Goal: Task Accomplishment & Management: Manage account settings

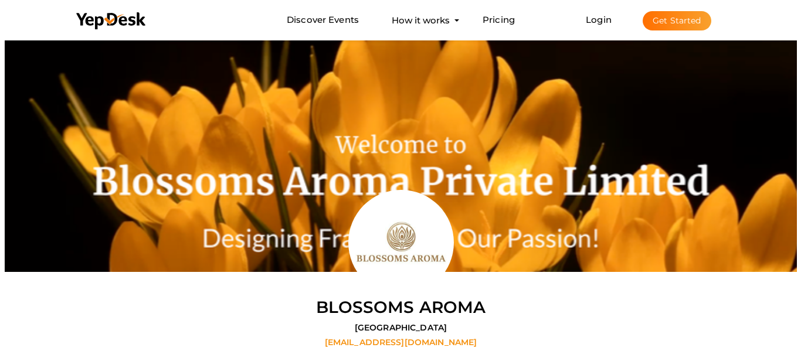
scroll to position [38, 0]
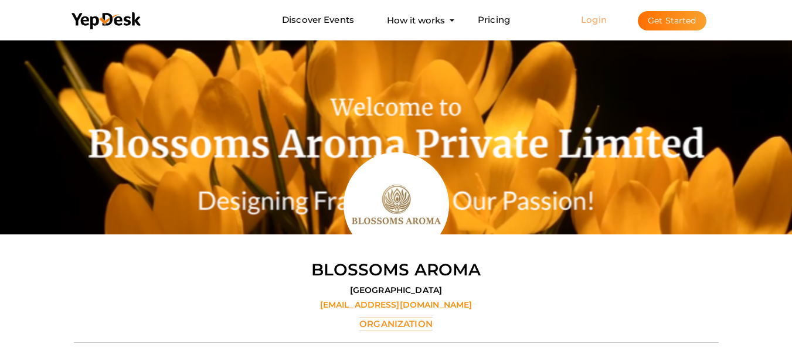
click at [601, 20] on link "Login" at bounding box center [594, 19] width 26 height 11
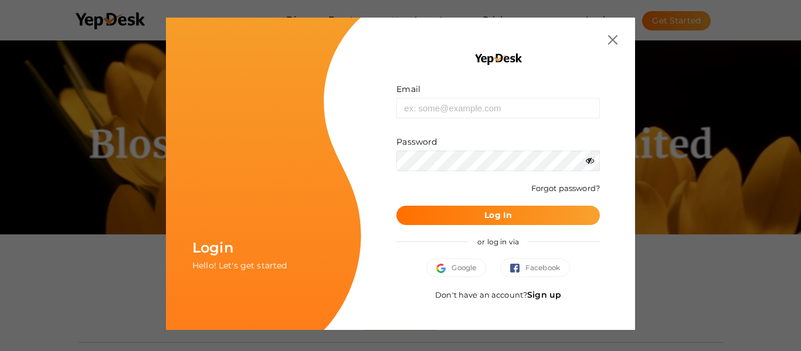
click at [550, 291] on link "Sign up" at bounding box center [544, 295] width 34 height 11
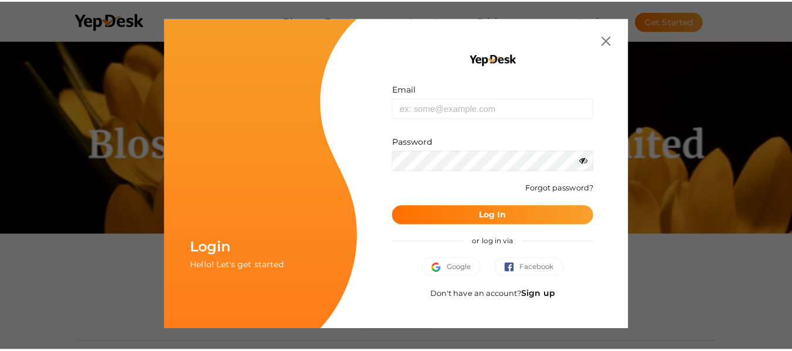
scroll to position [0, 0]
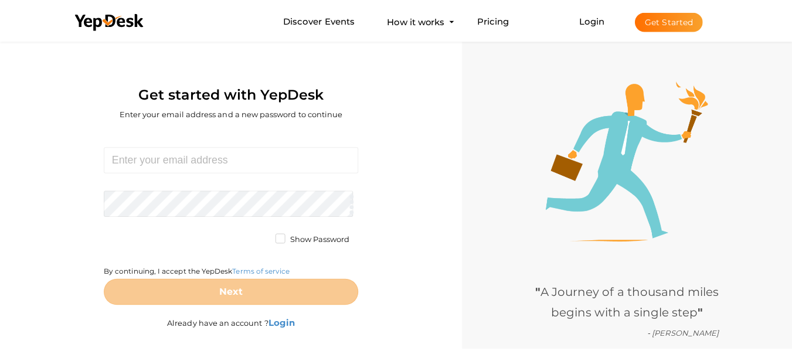
scroll to position [38, 0]
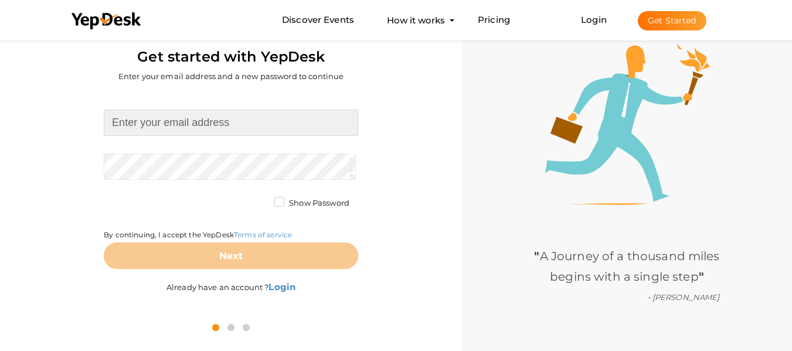
click at [215, 130] on input at bounding box center [231, 123] width 255 height 26
type input "Craftkashmir"
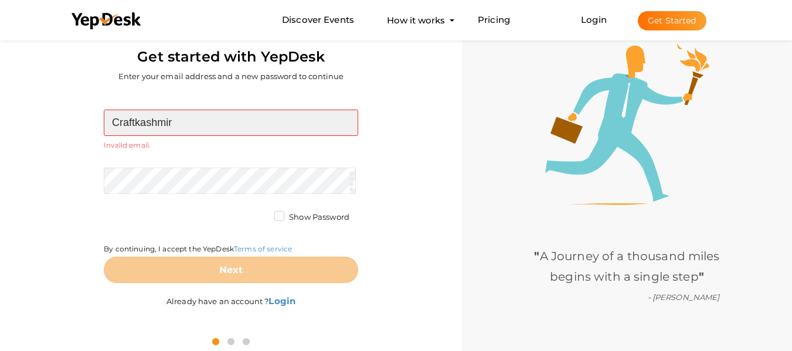
click at [204, 127] on input "Craftkashmir" at bounding box center [231, 123] width 255 height 26
click at [195, 122] on input at bounding box center [231, 123] width 255 height 26
type input "Craftkashmir9@gmail.com"
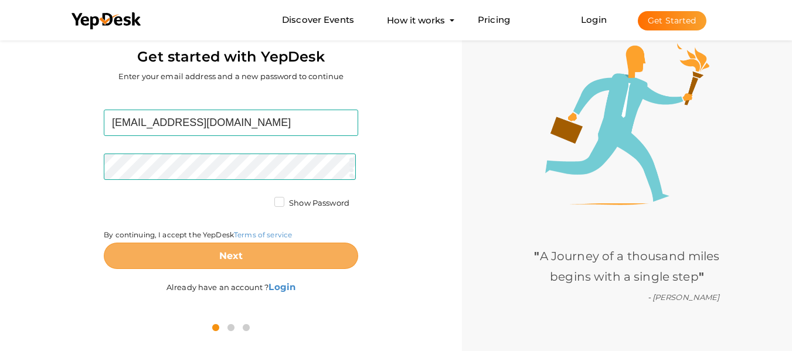
click at [209, 247] on button "Next" at bounding box center [231, 256] width 255 height 26
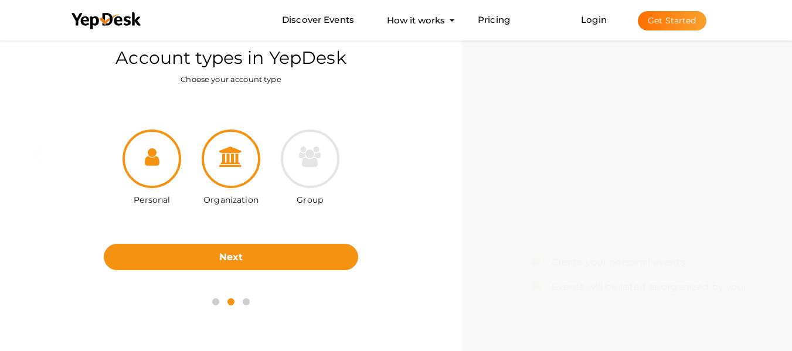
click at [240, 151] on icon at bounding box center [230, 157] width 23 height 21
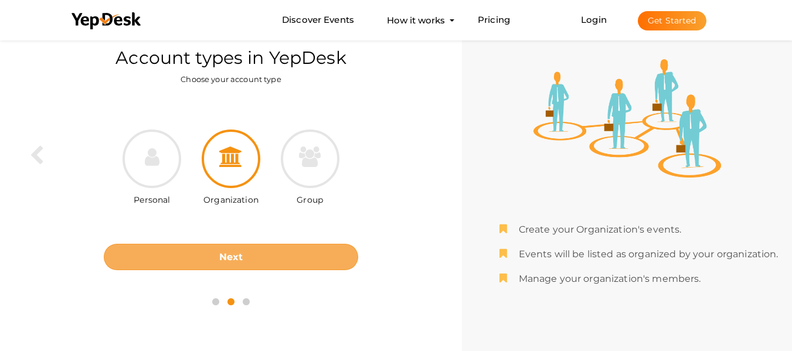
click at [189, 265] on button "Next" at bounding box center [231, 257] width 255 height 26
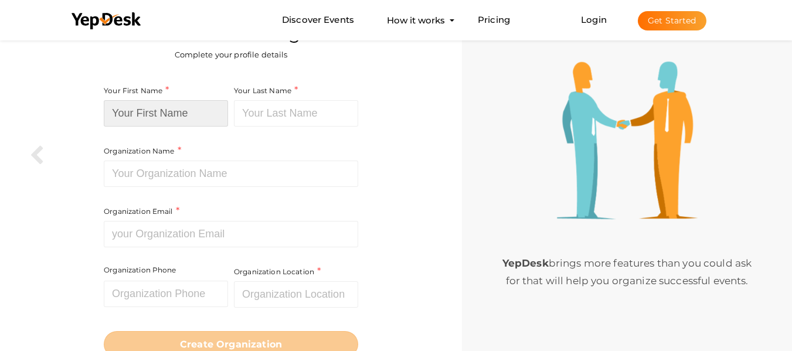
click at [165, 114] on input at bounding box center [166, 113] width 124 height 26
click at [194, 124] on input at bounding box center [166, 113] width 124 height 26
click at [215, 109] on input at bounding box center [166, 113] width 124 height 26
paste input "Craft Kashmir"
drag, startPoint x: 203, startPoint y: 116, endPoint x: 140, endPoint y: 109, distance: 63.7
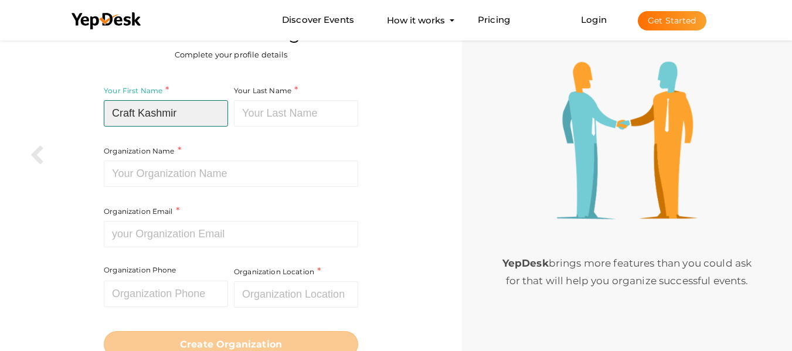
click at [140, 109] on input "Craft Kashmir" at bounding box center [166, 113] width 124 height 26
type input "Craft"
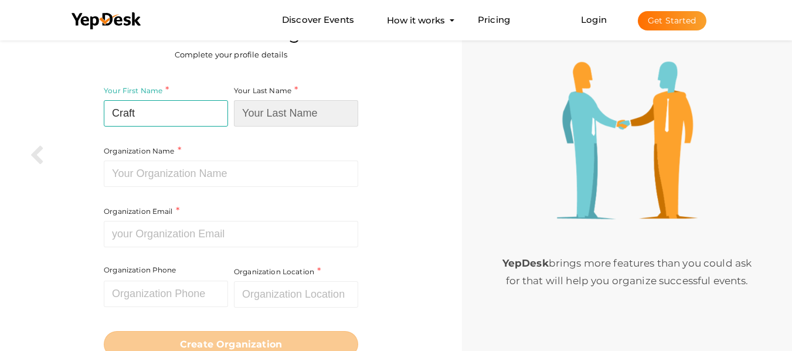
click at [269, 118] on input at bounding box center [296, 113] width 124 height 26
paste input "Kashmir"
type input "Kashmir"
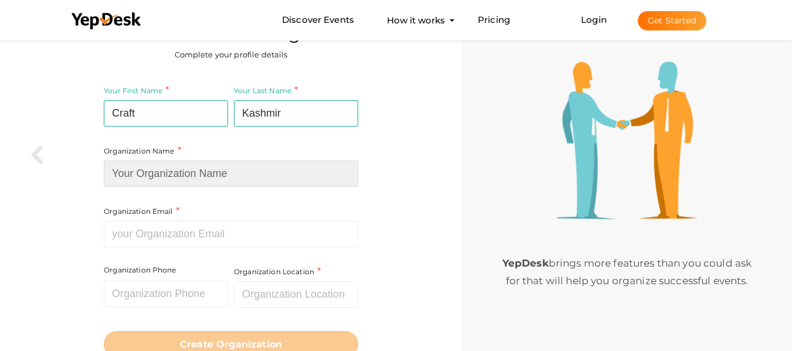
click at [133, 170] on input at bounding box center [231, 174] width 255 height 26
click at [134, 169] on input at bounding box center [231, 174] width 255 height 26
paste input "Kashmir"
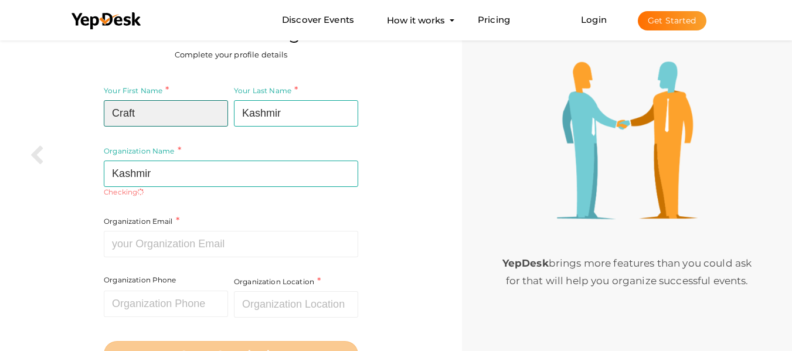
click at [145, 112] on input "Craft" at bounding box center [166, 113] width 124 height 26
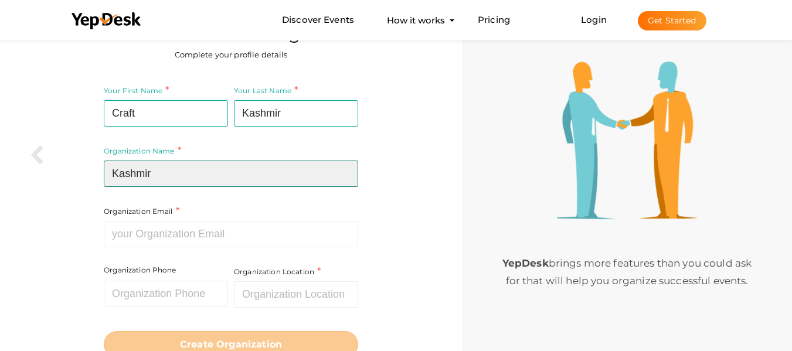
click at [114, 177] on input "Kashmir" at bounding box center [231, 174] width 255 height 26
paste input "Craft"
type input "Craft Kashmir"
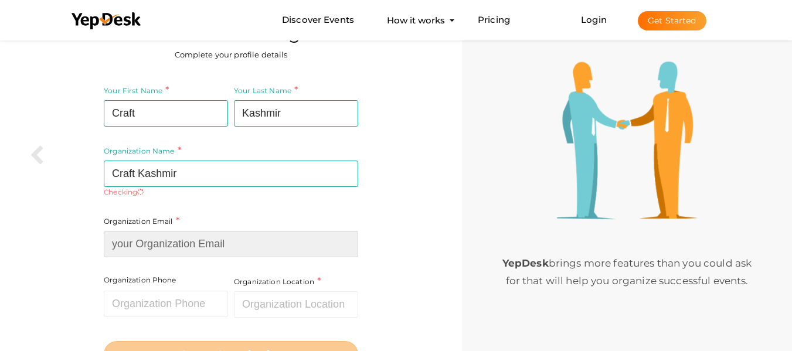
click at [159, 239] on input at bounding box center [231, 244] width 255 height 26
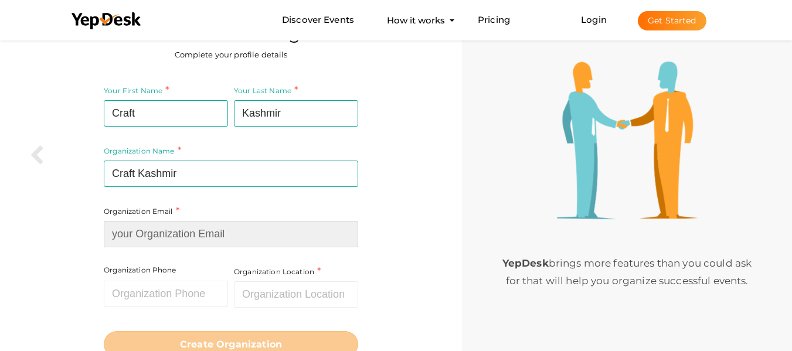
type input "Craftkashmir9@gmail.com"
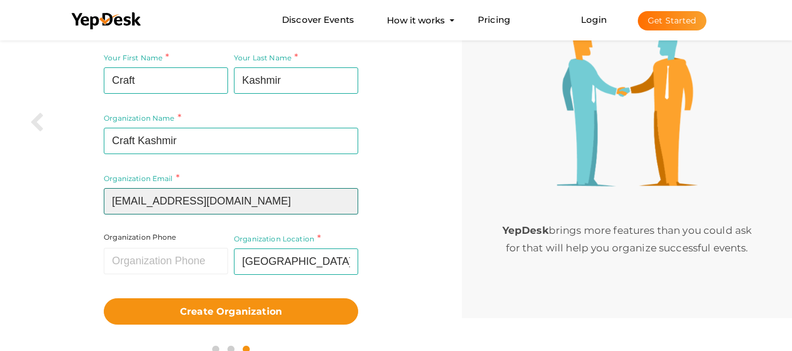
scroll to position [71, 0]
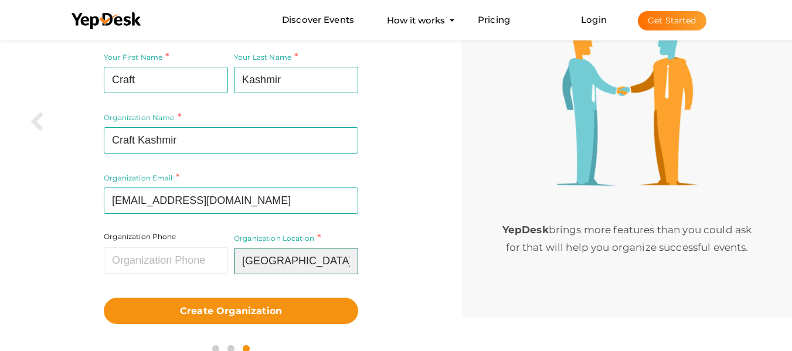
click at [283, 258] on input "[GEOGRAPHIC_DATA]" at bounding box center [296, 261] width 124 height 26
type input "[GEOGRAPHIC_DATA]"
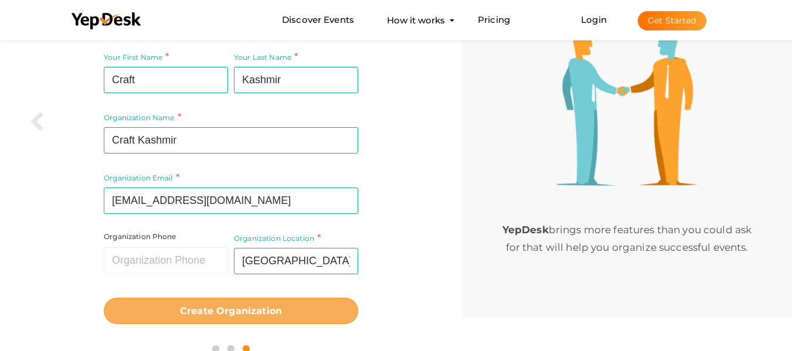
click at [254, 310] on b "Create Organization" at bounding box center [231, 311] width 102 height 11
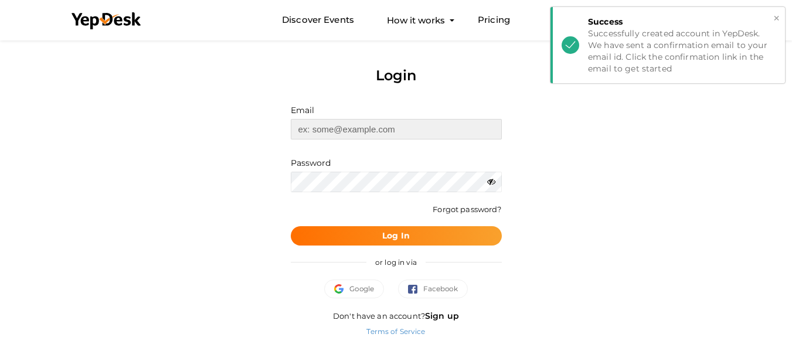
type input "[EMAIL_ADDRESS][DOMAIN_NAME]"
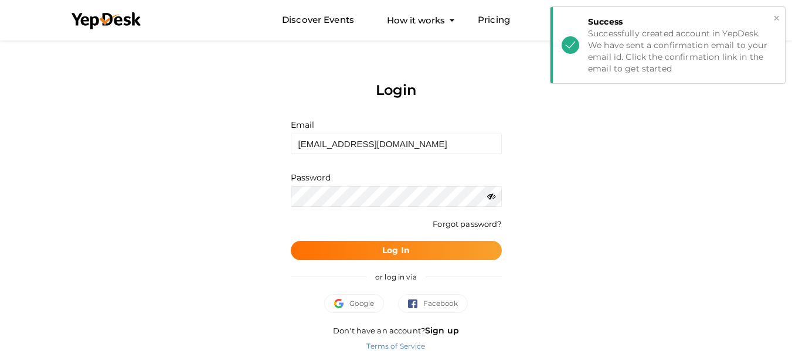
click at [782, 18] on div "× Success Successfully created account in YepDesk. We have sent a confirmation …" at bounding box center [668, 45] width 235 height 76
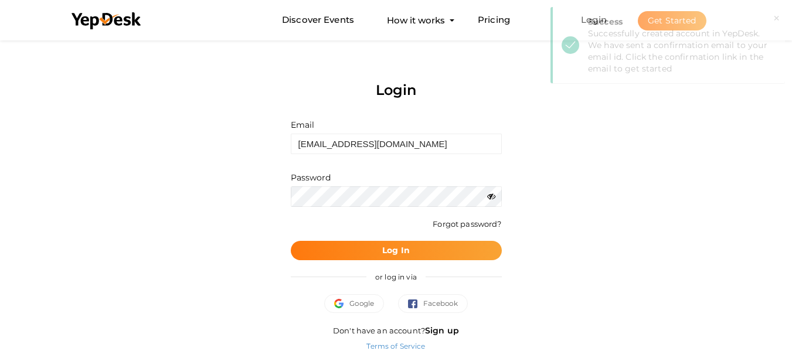
click at [359, 253] on button "Log In" at bounding box center [396, 250] width 211 height 19
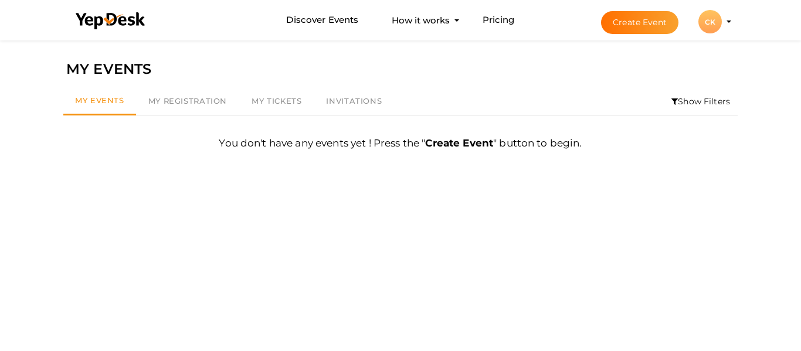
scroll to position [38, 0]
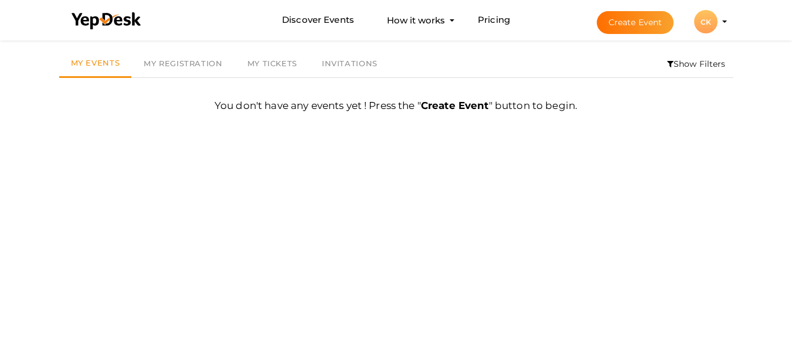
click at [716, 16] on div "CK" at bounding box center [705, 21] width 23 height 23
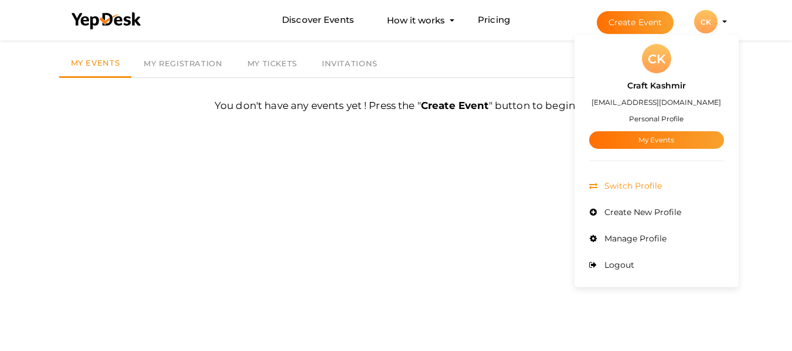
click at [656, 189] on span "Switch Profile" at bounding box center [632, 186] width 60 height 11
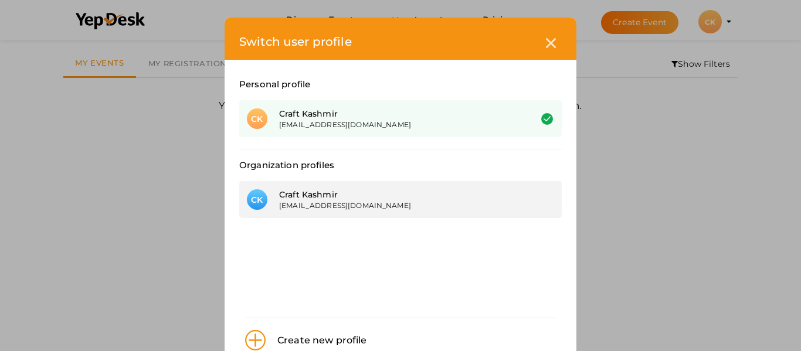
click at [410, 207] on div "[EMAIL_ADDRESS][DOMAIN_NAME]" at bounding box center [396, 206] width 234 height 10
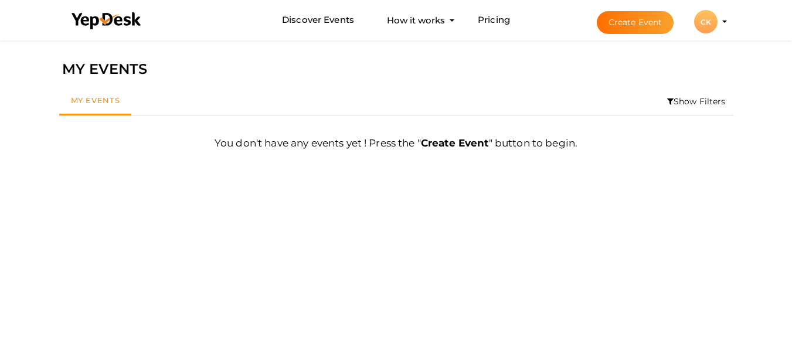
click at [707, 21] on div "CK" at bounding box center [705, 21] width 23 height 23
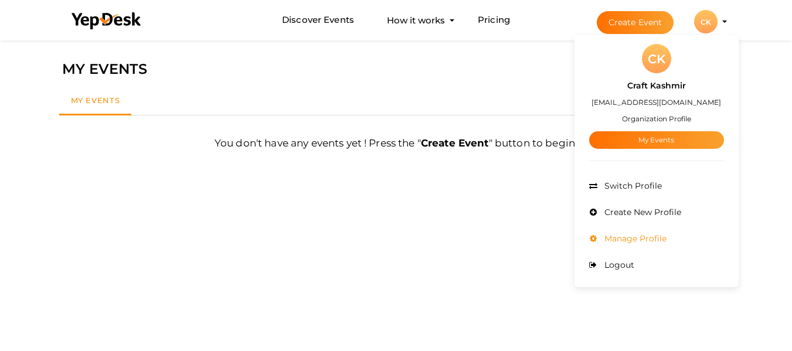
click at [653, 248] on li "Manage Profile" at bounding box center [656, 239] width 135 height 26
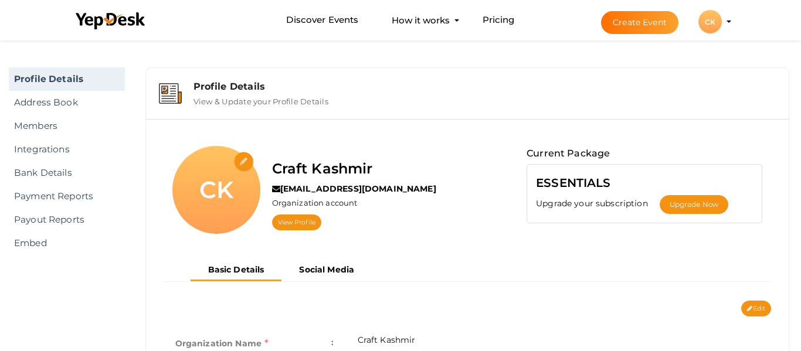
scroll to position [38, 0]
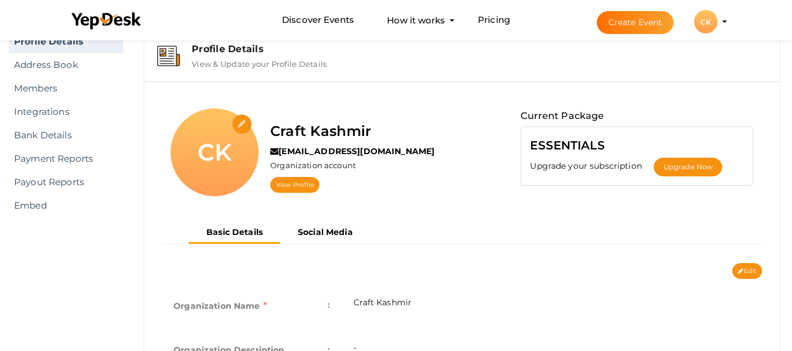
click at [242, 124] on input "file" at bounding box center [242, 124] width 21 height 21
type input "C:\fakepath\WhatsApp Image 2025-08-12 at 12.39.16 PM.jpeg"
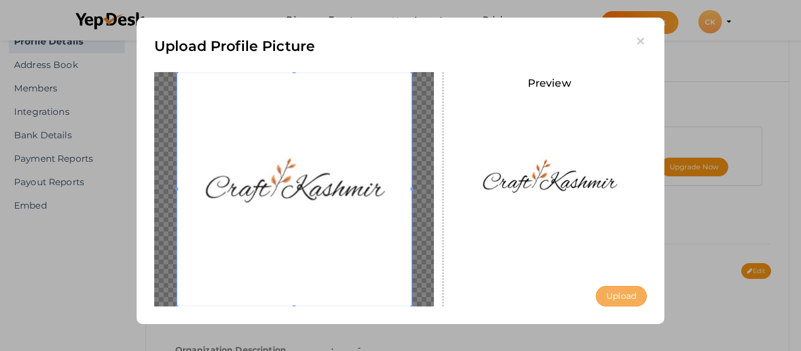
click at [623, 292] on button "Upload" at bounding box center [621, 296] width 51 height 21
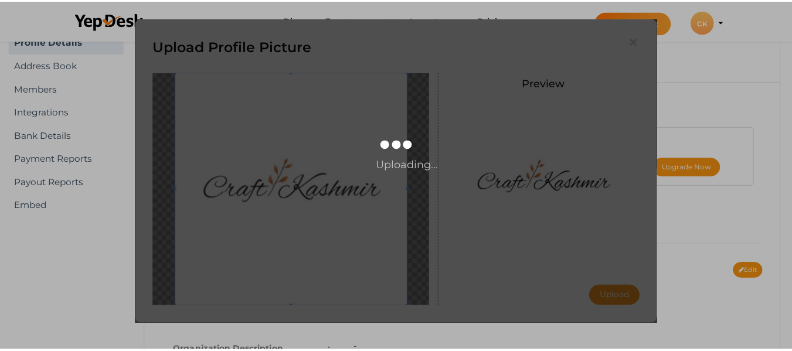
scroll to position [0, 0]
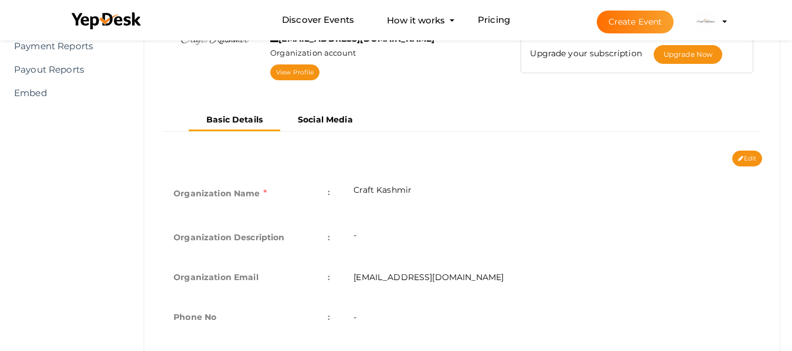
scroll to position [151, 0]
click at [749, 161] on button "Edit" at bounding box center [748, 158] width 30 height 16
type input "Craft Kashmir"
type input "[EMAIL_ADDRESS][DOMAIN_NAME]"
select select "9"
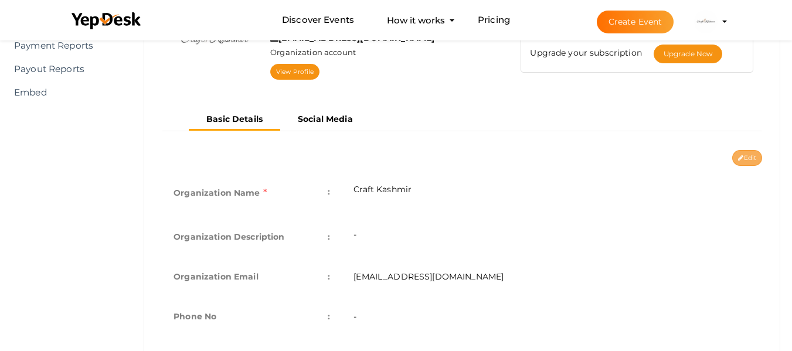
type input "[GEOGRAPHIC_DATA]"
type input "Craft Kashmir1"
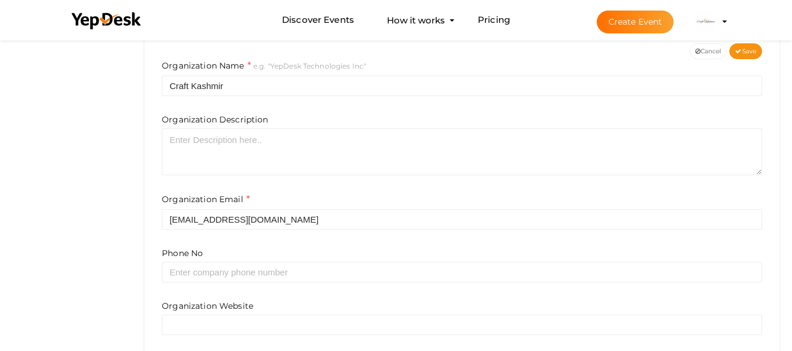
scroll to position [257, 0]
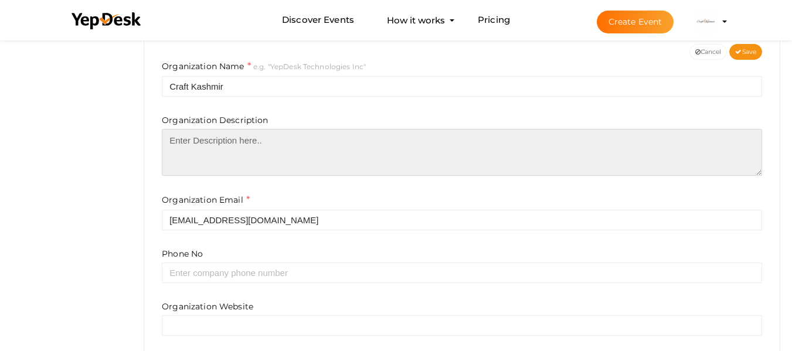
click at [281, 161] on textarea at bounding box center [462, 152] width 601 height 47
click at [212, 166] on textarea at bounding box center [462, 152] width 601 height 47
paste textarea "Craft Kashmir is an online store that exclusively sells products from Jammu and…"
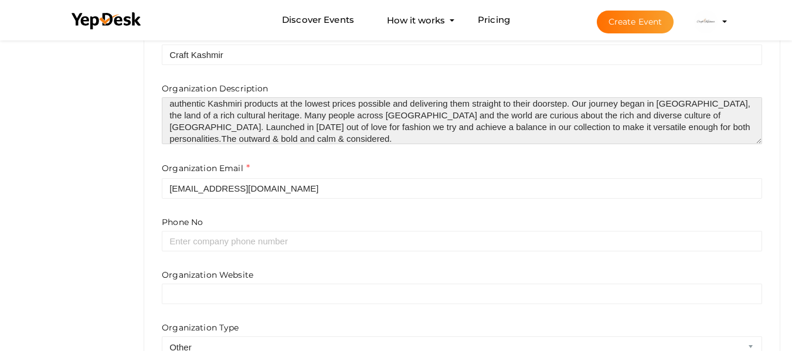
scroll to position [296, 0]
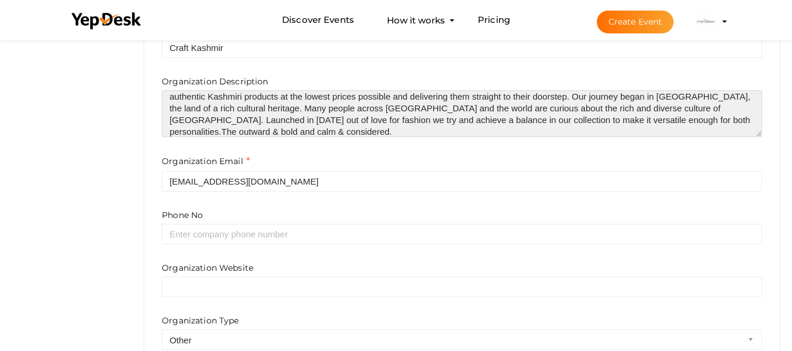
type textarea "Craft Kashmir is an online store that exclusively sells products from Jammu and…"
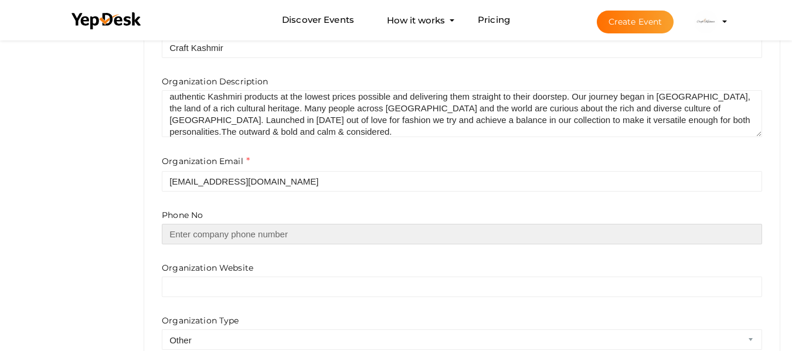
click at [237, 241] on input "text" at bounding box center [462, 234] width 601 height 21
click at [212, 233] on input "text" at bounding box center [462, 234] width 601 height 21
paste input "9086066000"
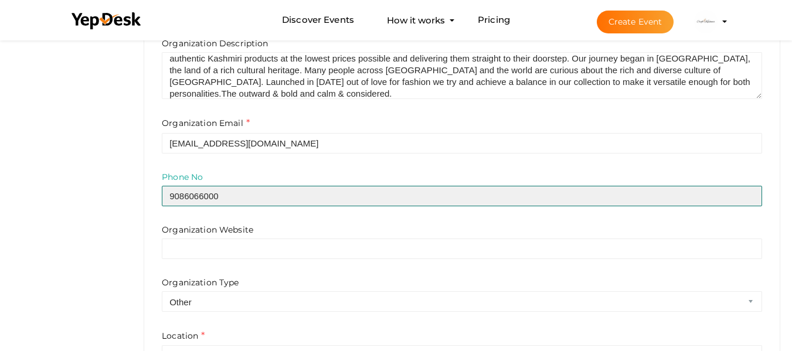
scroll to position [346, 0]
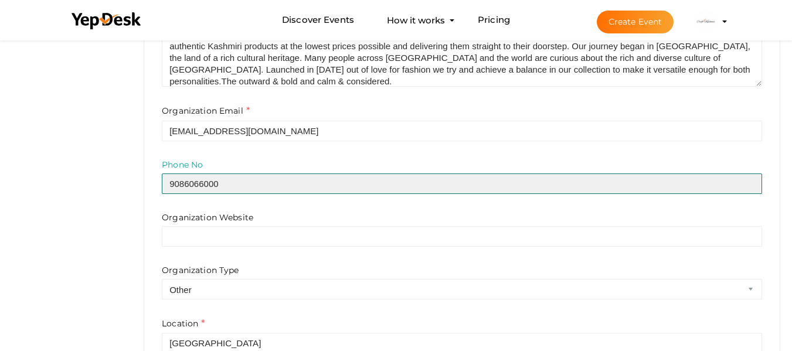
type input "9086066000"
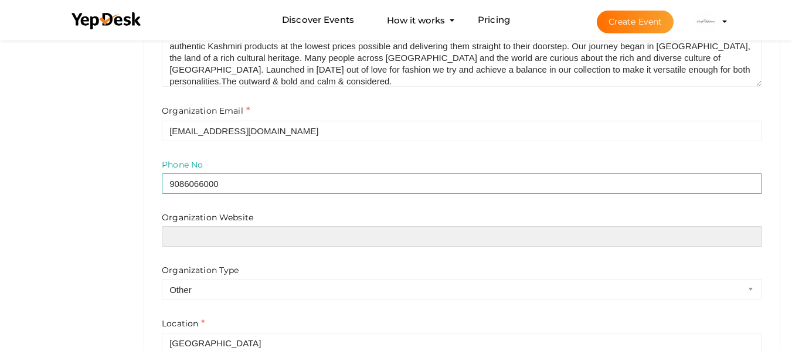
click at [205, 230] on input "text" at bounding box center [462, 236] width 601 height 21
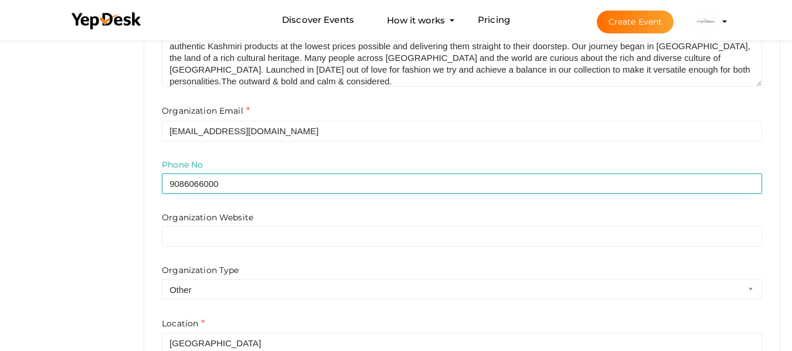
click at [233, 225] on div "Organization Website" at bounding box center [462, 229] width 601 height 35
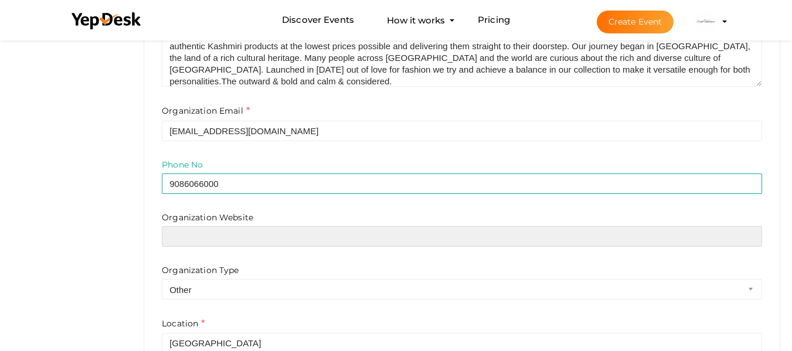
drag, startPoint x: 233, startPoint y: 225, endPoint x: 223, endPoint y: 234, distance: 12.9
click at [223, 234] on input "text" at bounding box center [462, 236] width 601 height 21
paste input "https://www.craftkashmir.com/"
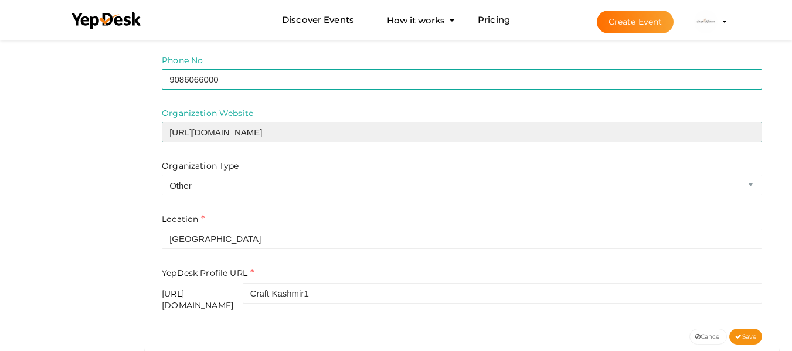
scroll to position [447, 0]
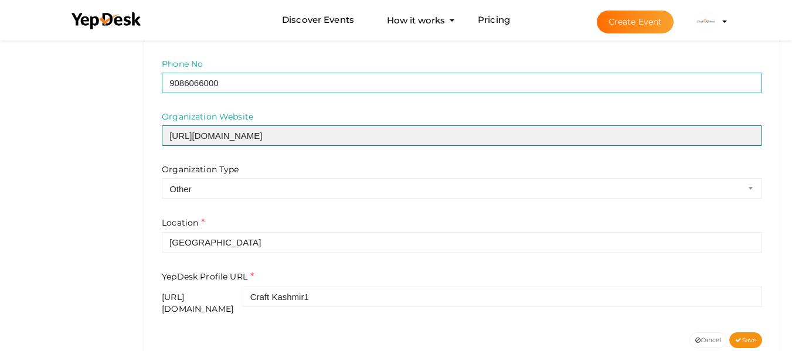
type input "https://www.craftkashmir.com/"
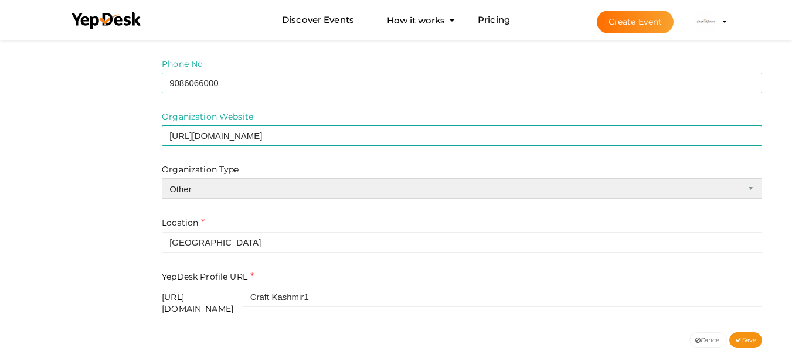
click at [221, 189] on select "Airline Corporation Educational Organization Government Organization Local Busi…" at bounding box center [462, 188] width 601 height 21
select select "4"
click at [162, 178] on select "Airline Corporation Educational Organization Government Organization Local Busi…" at bounding box center [462, 188] width 601 height 21
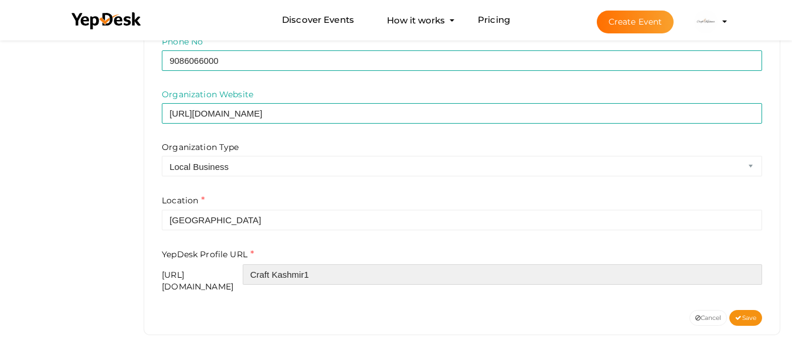
click at [390, 271] on input "Craft Kashmir1" at bounding box center [503, 275] width 520 height 21
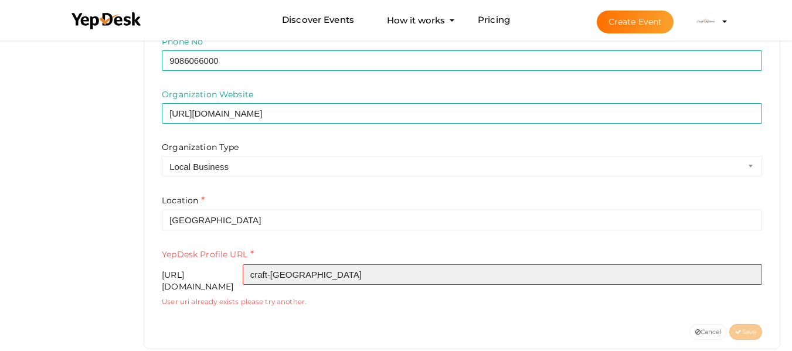
click at [330, 279] on input "craft-kashmir" at bounding box center [503, 275] width 520 height 21
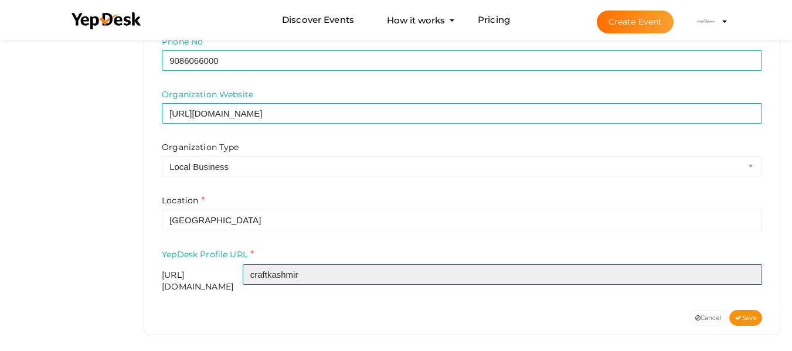
type input "craftkashmir"
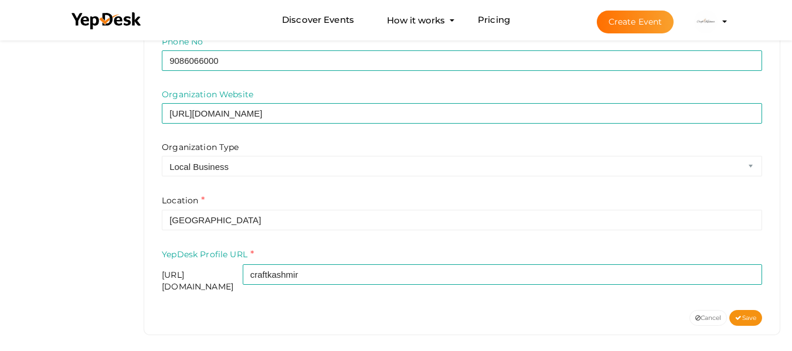
click at [440, 310] on div "Cancel Save" at bounding box center [462, 318] width 618 height 16
click at [750, 314] on span "Save" at bounding box center [745, 318] width 21 height 8
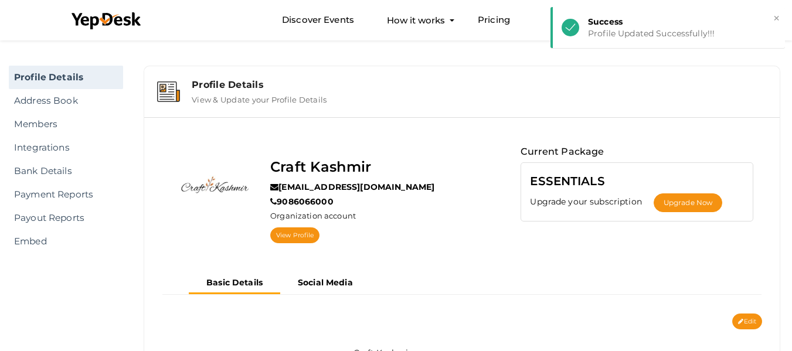
scroll to position [0, 0]
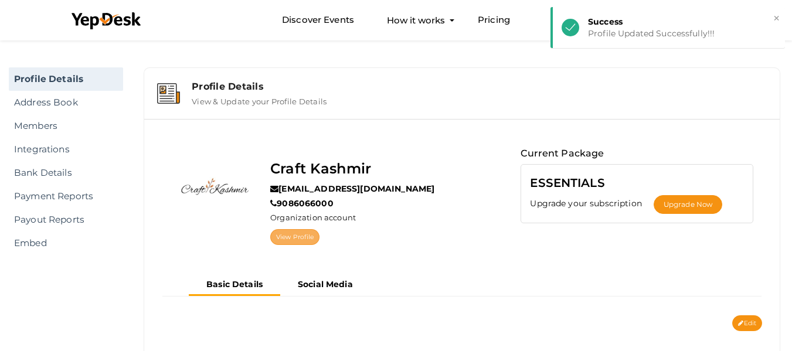
click at [306, 235] on link "View Profile" at bounding box center [294, 237] width 49 height 16
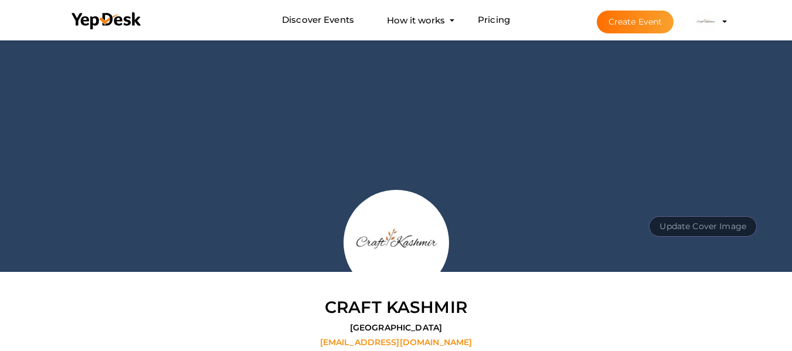
click at [734, 227] on button "Update Cover Image" at bounding box center [703, 226] width 108 height 21
click at [693, 201] on input "file" at bounding box center [702, 200] width 93 height 21
type input "C:\fakepath\WhatsApp Image [DATE] 2.48.05 PM.jpeg"
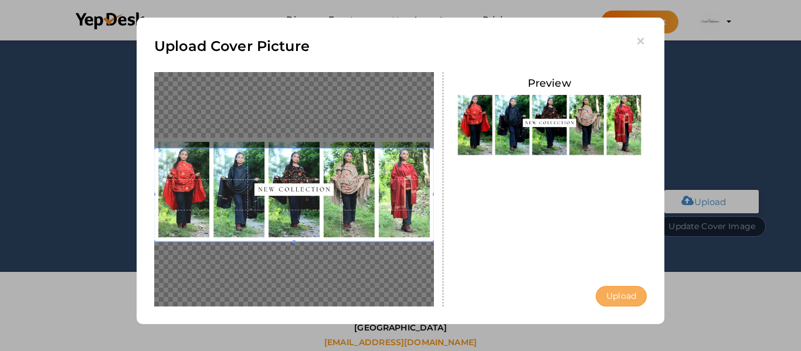
click at [630, 299] on button "Upload" at bounding box center [621, 296] width 51 height 21
